Goal: Task Accomplishment & Management: Manage account settings

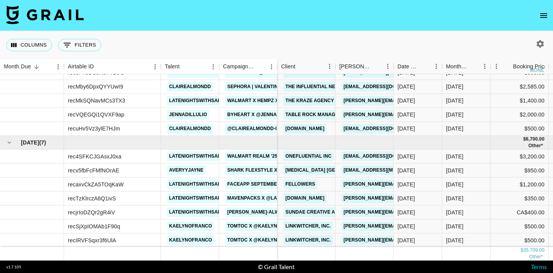
scroll to position [73, 0]
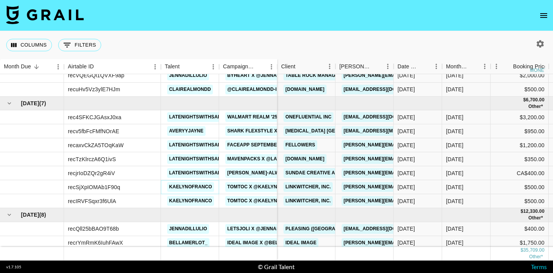
click at [197, 184] on link "kaelynofranco" at bounding box center [190, 187] width 47 height 10
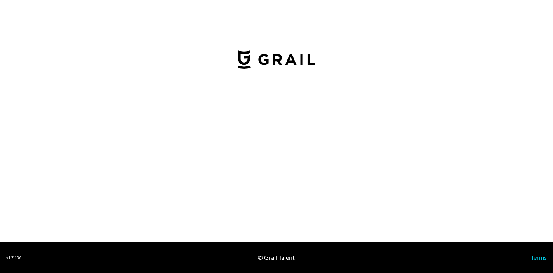
select select "USD"
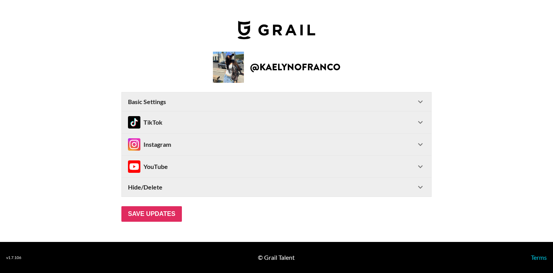
click at [417, 99] on icon at bounding box center [420, 101] width 9 height 9
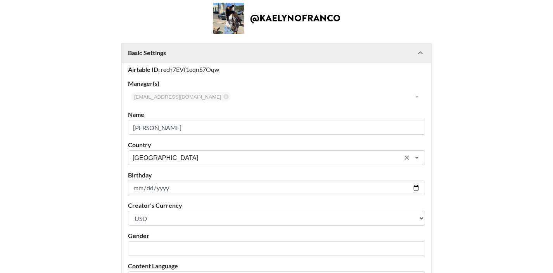
scroll to position [30, 0]
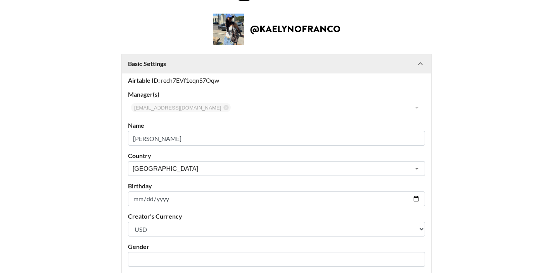
click at [424, 62] on icon at bounding box center [420, 63] width 9 height 9
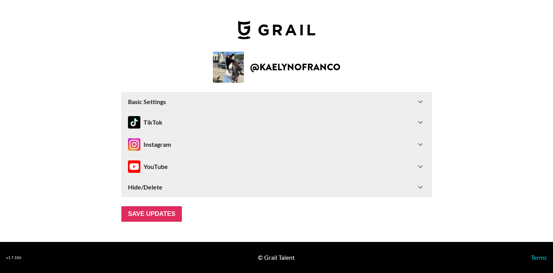
scroll to position [0, 0]
click at [421, 116] on div "TikTok" at bounding box center [277, 122] width 310 height 22
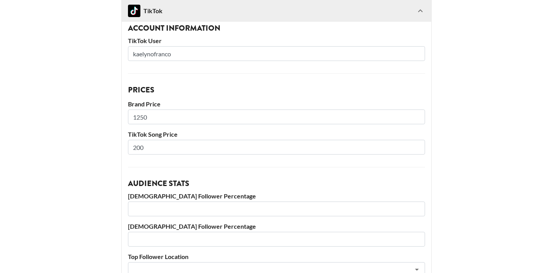
scroll to position [137, 0]
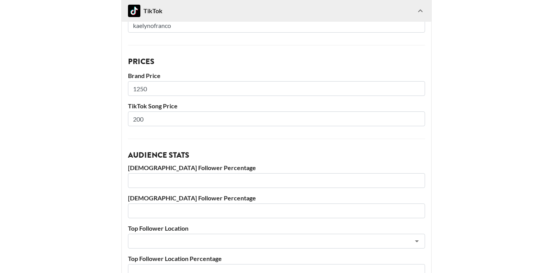
click at [153, 90] on input "1250" at bounding box center [276, 88] width 297 height 15
type input "1500"
click at [102, 147] on main "@ kaelynofranco Basic Settings Airtable ID: rech7EVf1eqnS7Oqw Manager(s) leini@…" at bounding box center [276, 173] width 541 height 533
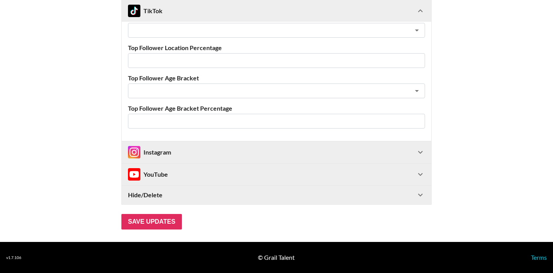
click at [216, 148] on div "Instagram" at bounding box center [272, 152] width 288 height 12
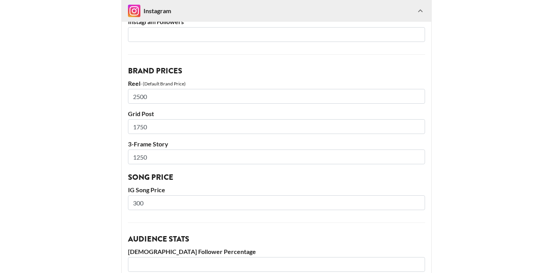
scroll to position [542, 0]
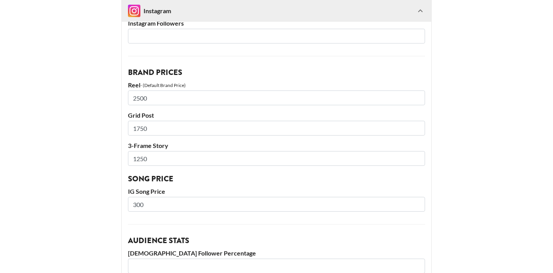
click at [157, 132] on input "1750" at bounding box center [276, 128] width 297 height 15
type input "1800"
click at [165, 158] on input "1250" at bounding box center [276, 158] width 297 height 15
type input "1200"
click at [99, 123] on main "@ kaelynofranco Basic Settings Airtable ID: rech7EVf1eqnS7Oqw Manager(s) leini@…" at bounding box center [276, 3] width 541 height 1002
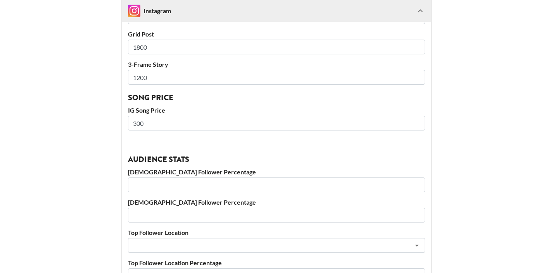
scroll to position [816, 0]
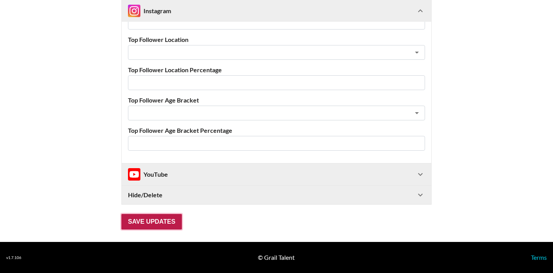
click at [144, 228] on input "Save Updates" at bounding box center [151, 222] width 61 height 16
click at [166, 169] on div "YouTube" at bounding box center [148, 174] width 40 height 12
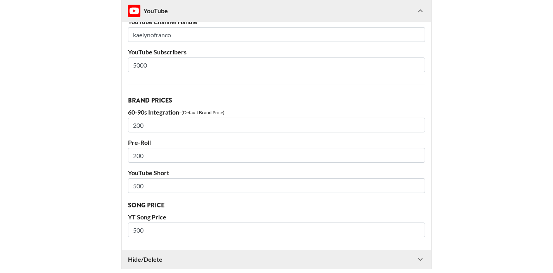
scroll to position [884, 0]
